Goal: Task Accomplishment & Management: Use online tool/utility

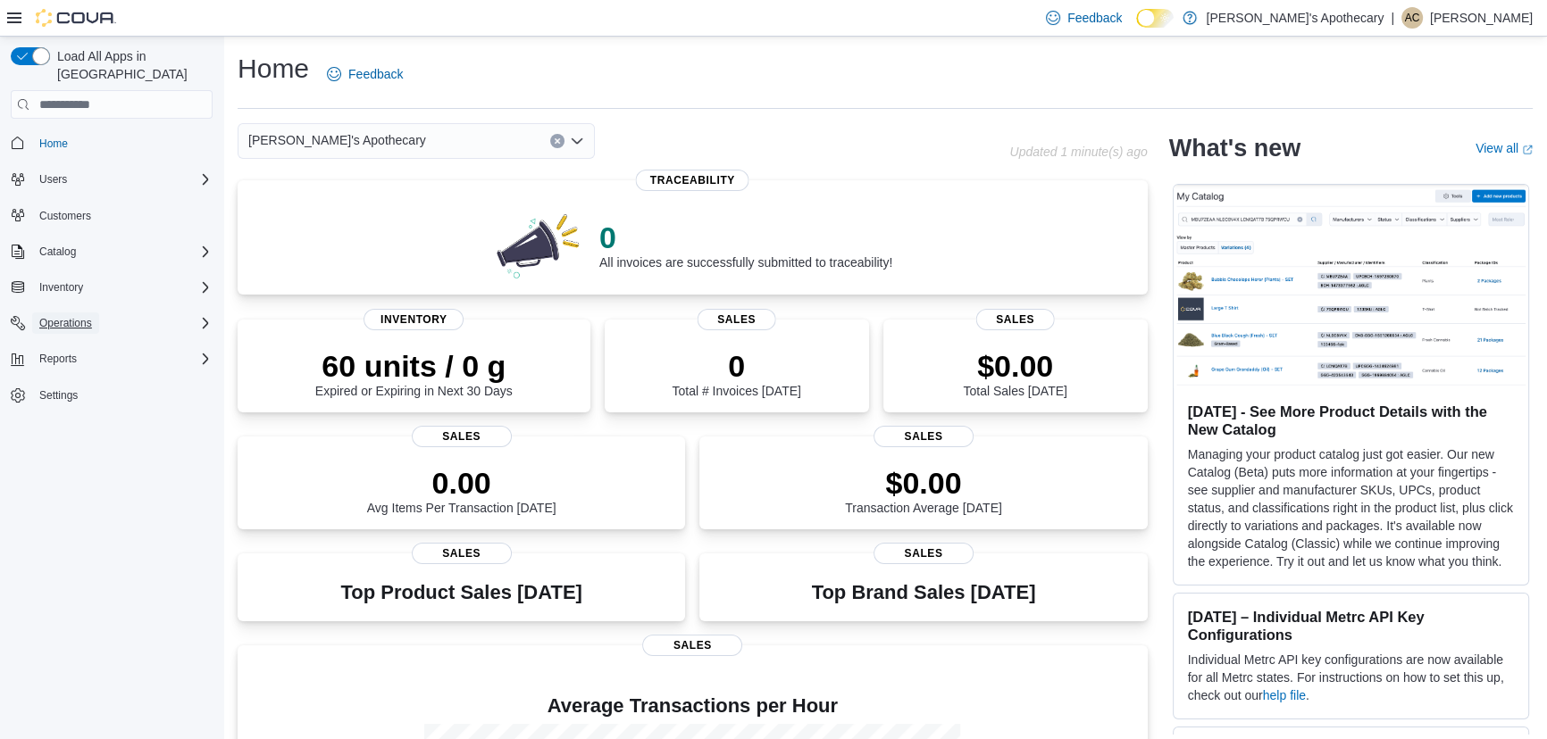
click at [97, 313] on button "Operations" at bounding box center [65, 323] width 67 height 21
click at [88, 341] on span "Cash Management" at bounding box center [77, 348] width 90 height 14
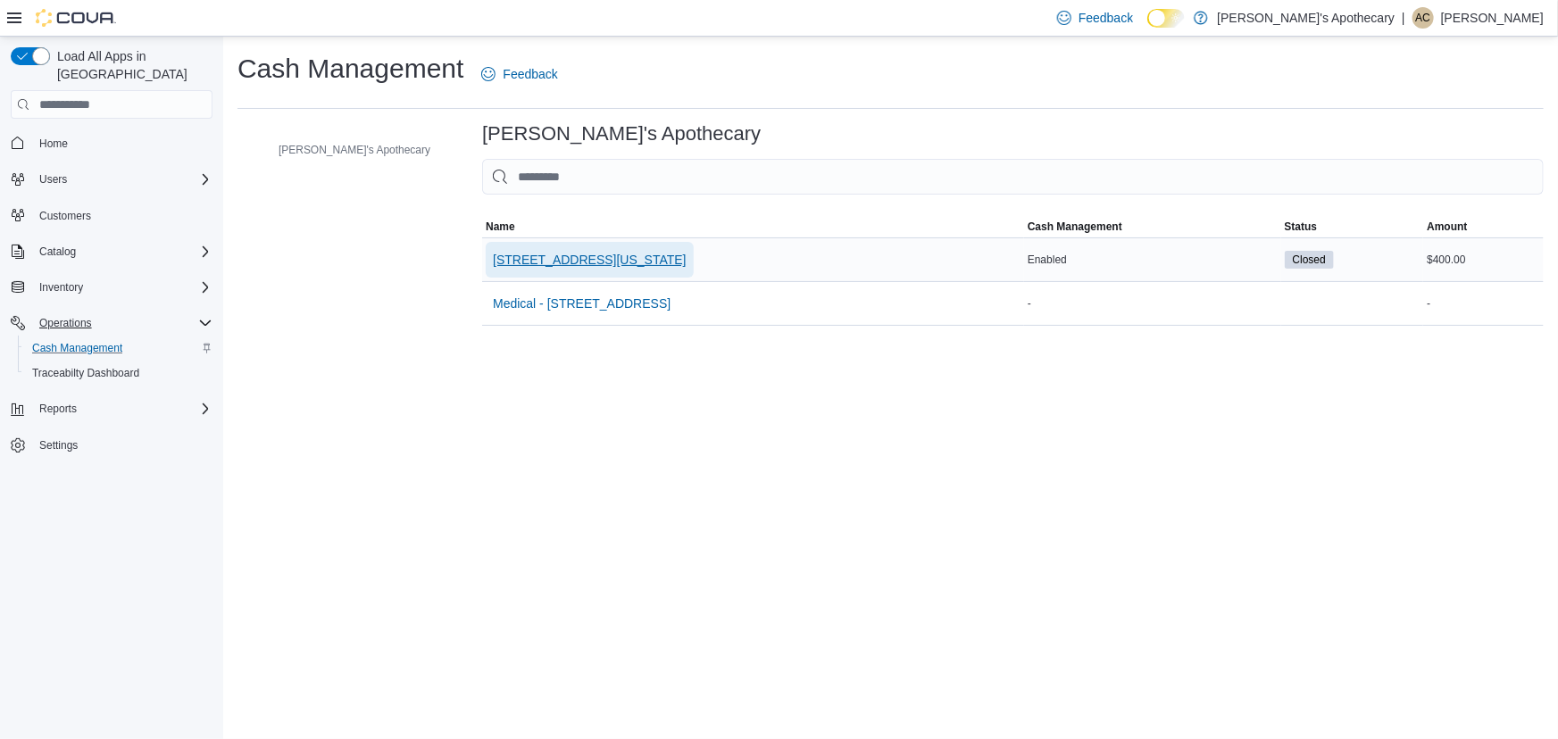
click at [499, 259] on span "[STREET_ADDRESS][US_STATE]" at bounding box center [590, 260] width 194 height 18
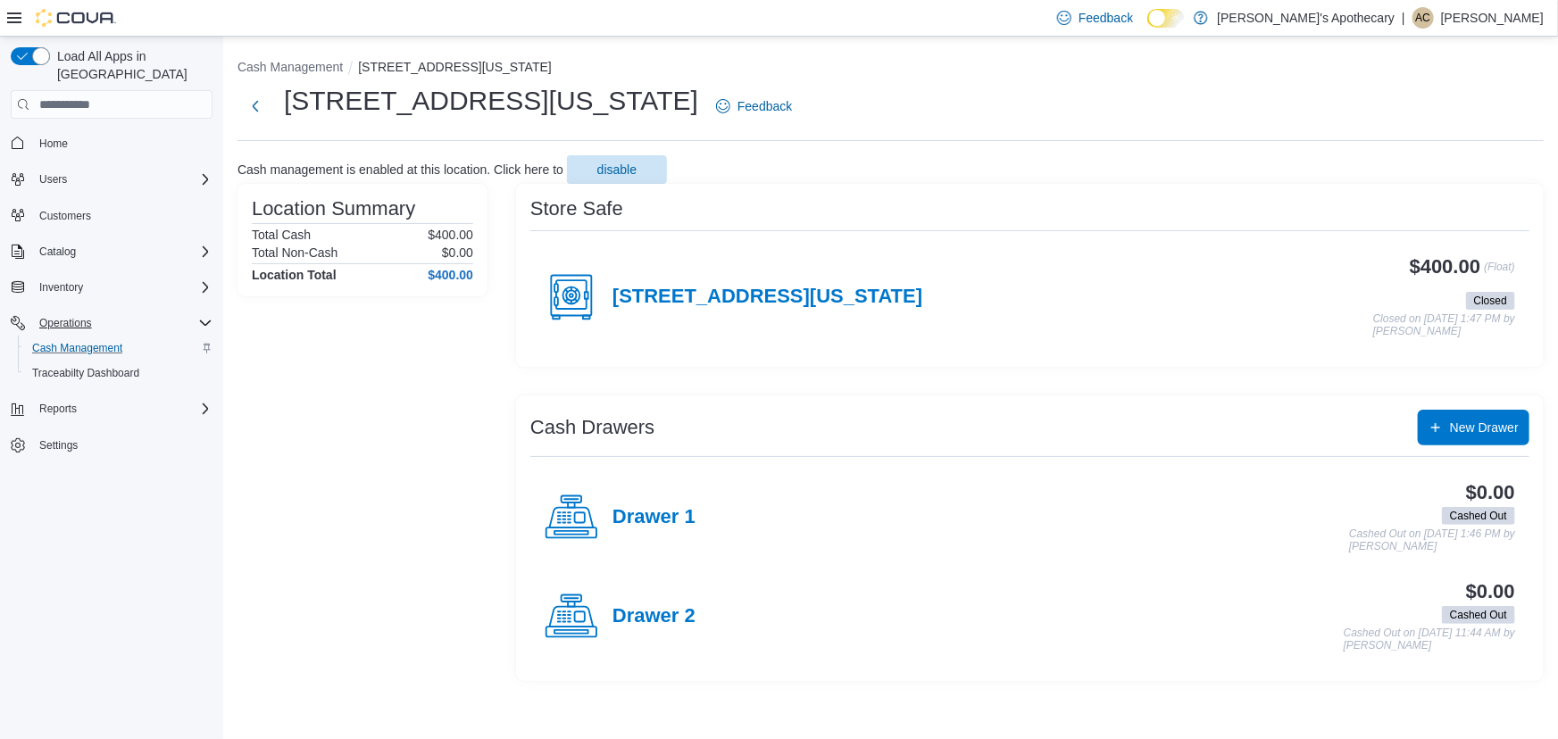
click at [672, 308] on div "[STREET_ADDRESS][US_STATE]" at bounding box center [734, 298] width 378 height 54
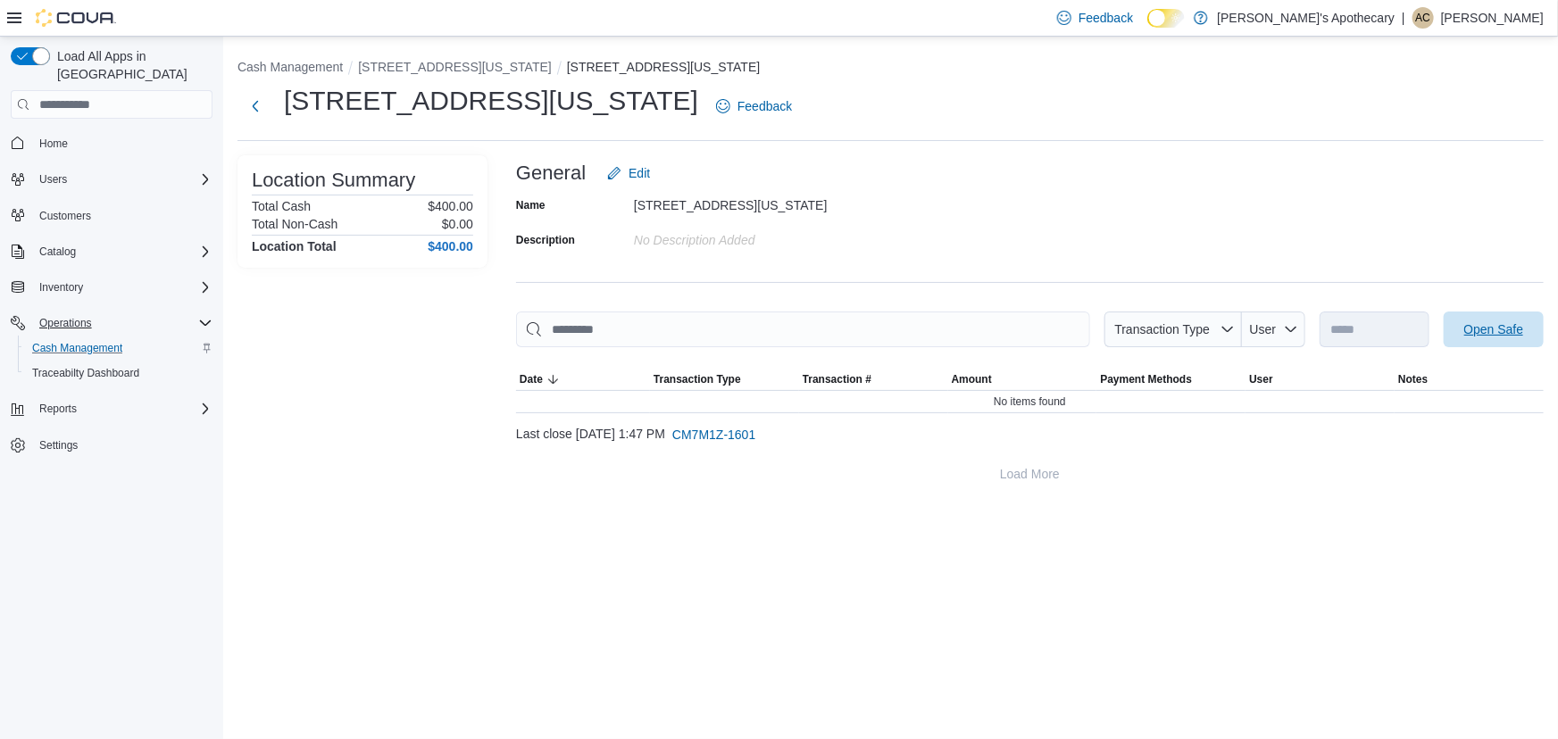
click at [1512, 332] on span "Open Safe" at bounding box center [1495, 330] width 60 height 18
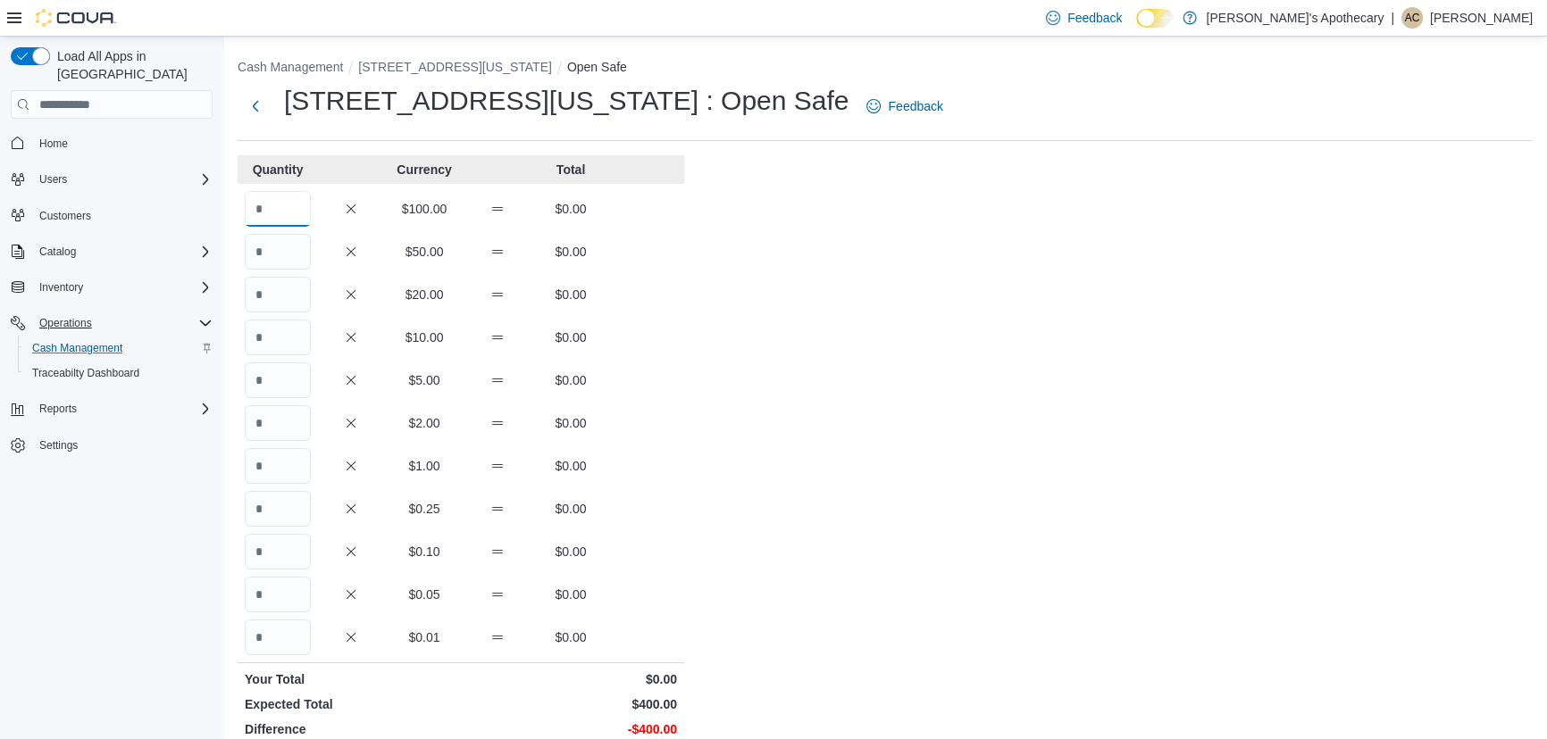
click at [282, 210] on input "Quantity" at bounding box center [278, 209] width 66 height 36
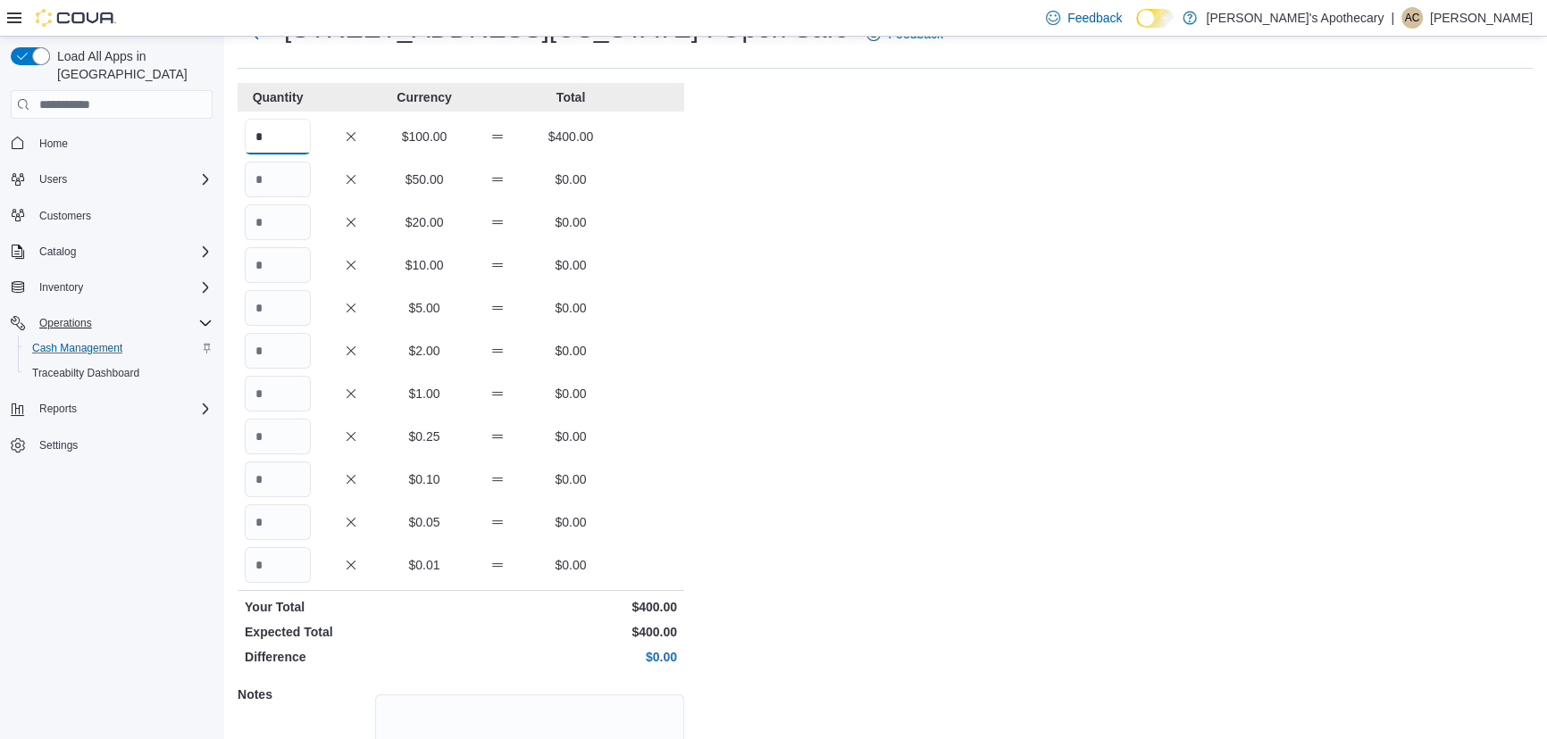
scroll to position [229, 0]
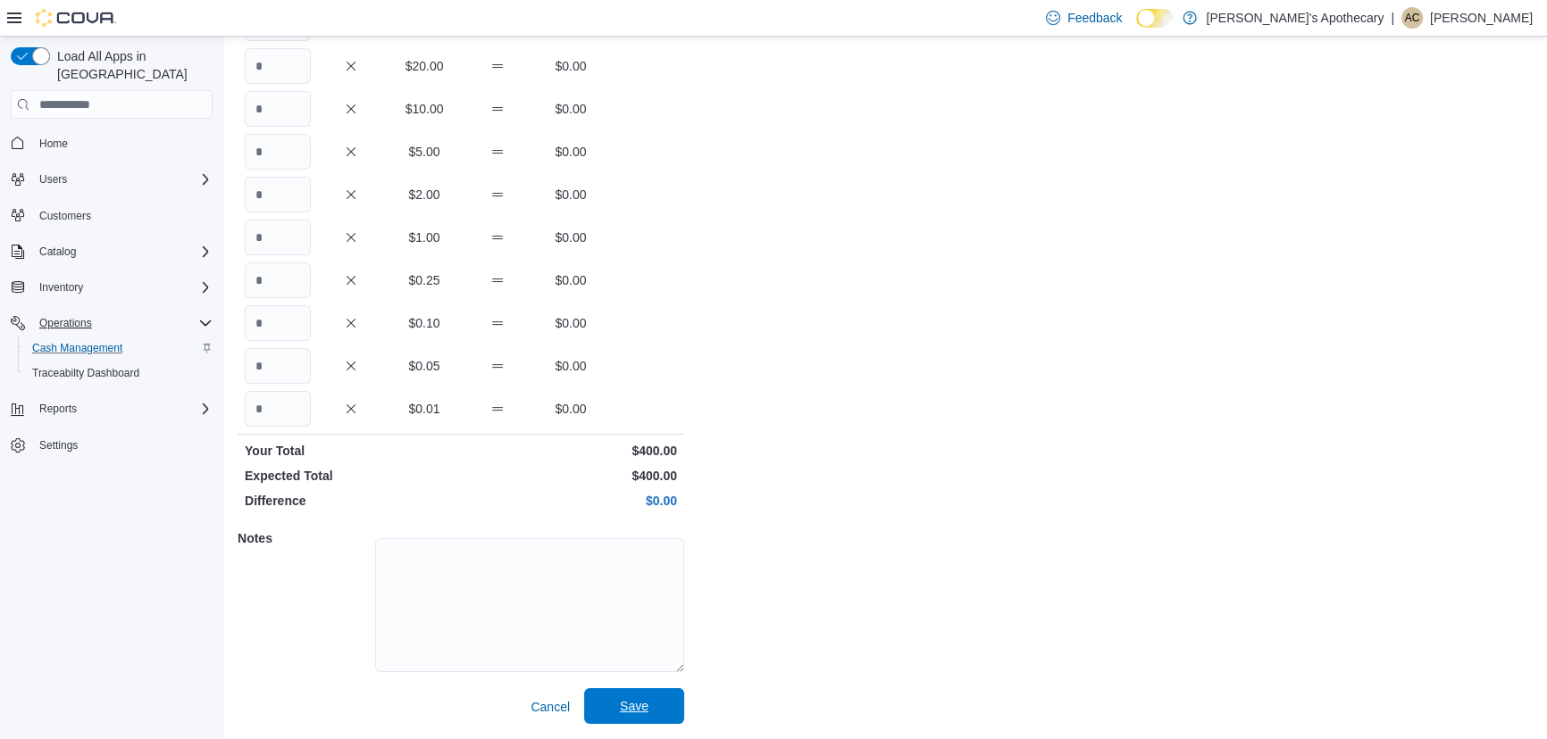
type input "*"
click at [663, 698] on span "Save" at bounding box center [634, 707] width 79 height 36
